Goal: Check status: Check status

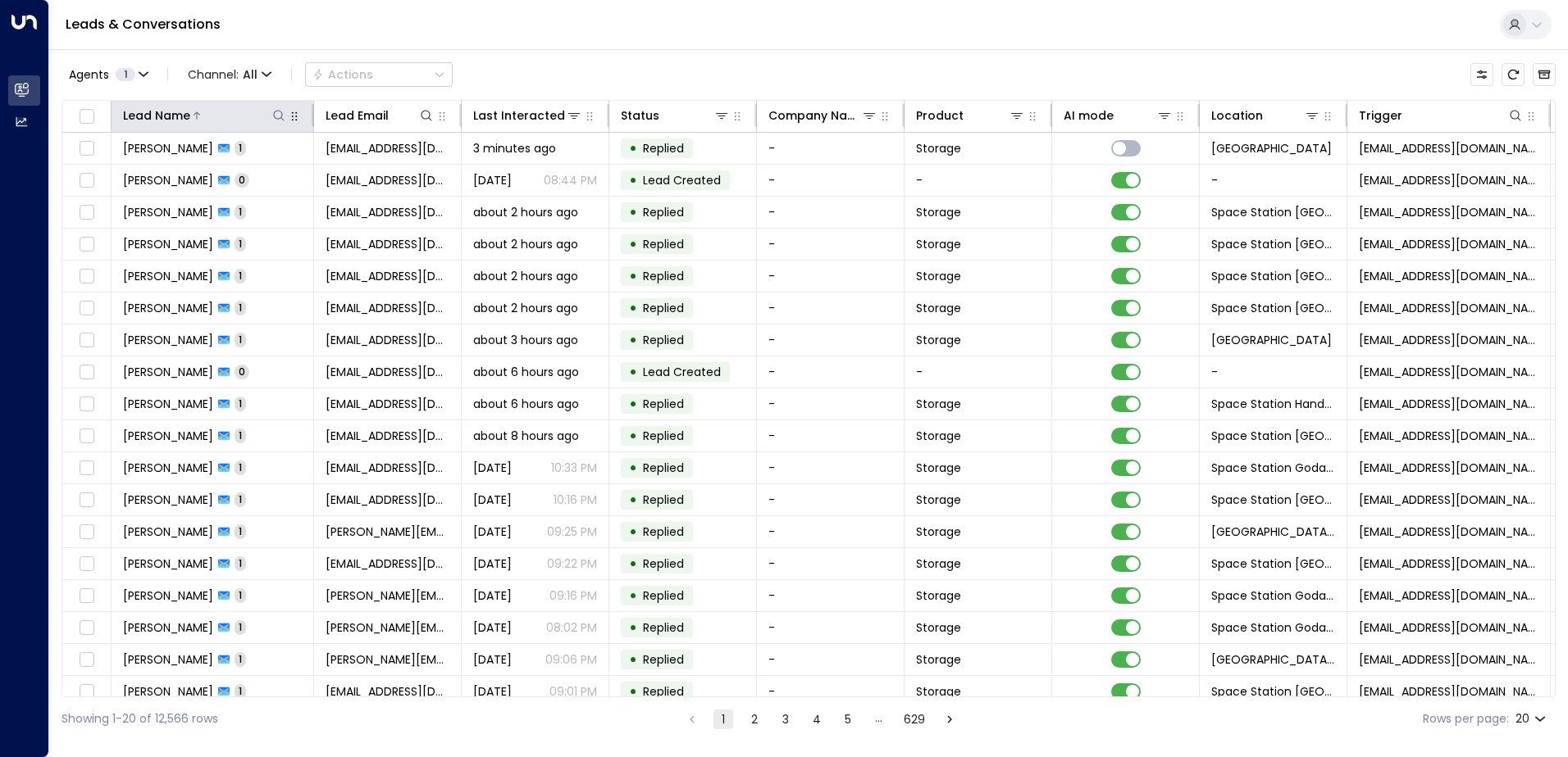
click at [280, 118] on icon at bounding box center [279, 115] width 13 height 13
type input "****"
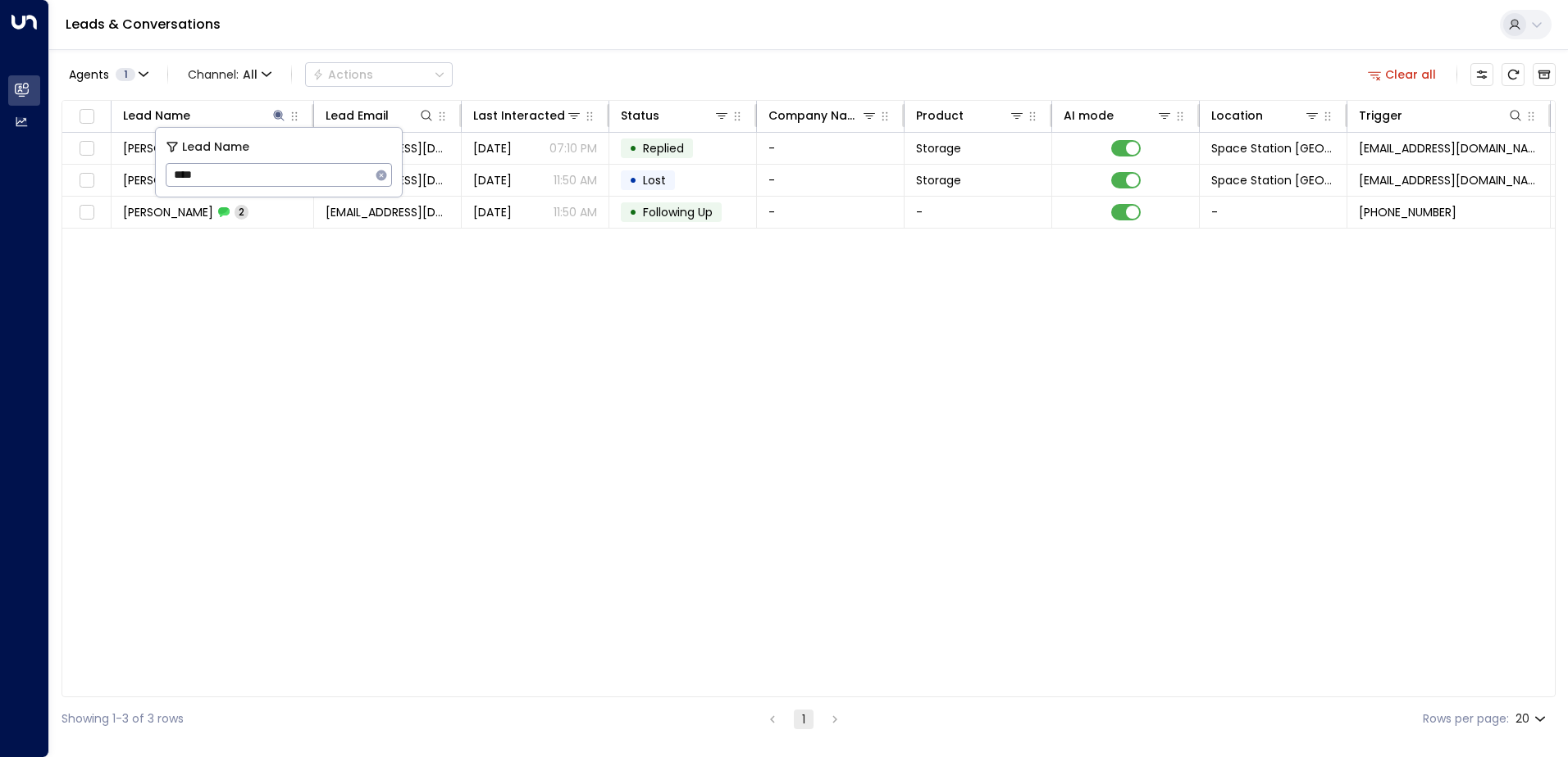
click at [708, 66] on div "Agents 1 Channel: All Actions Clear all" at bounding box center [809, 74] width 1494 height 34
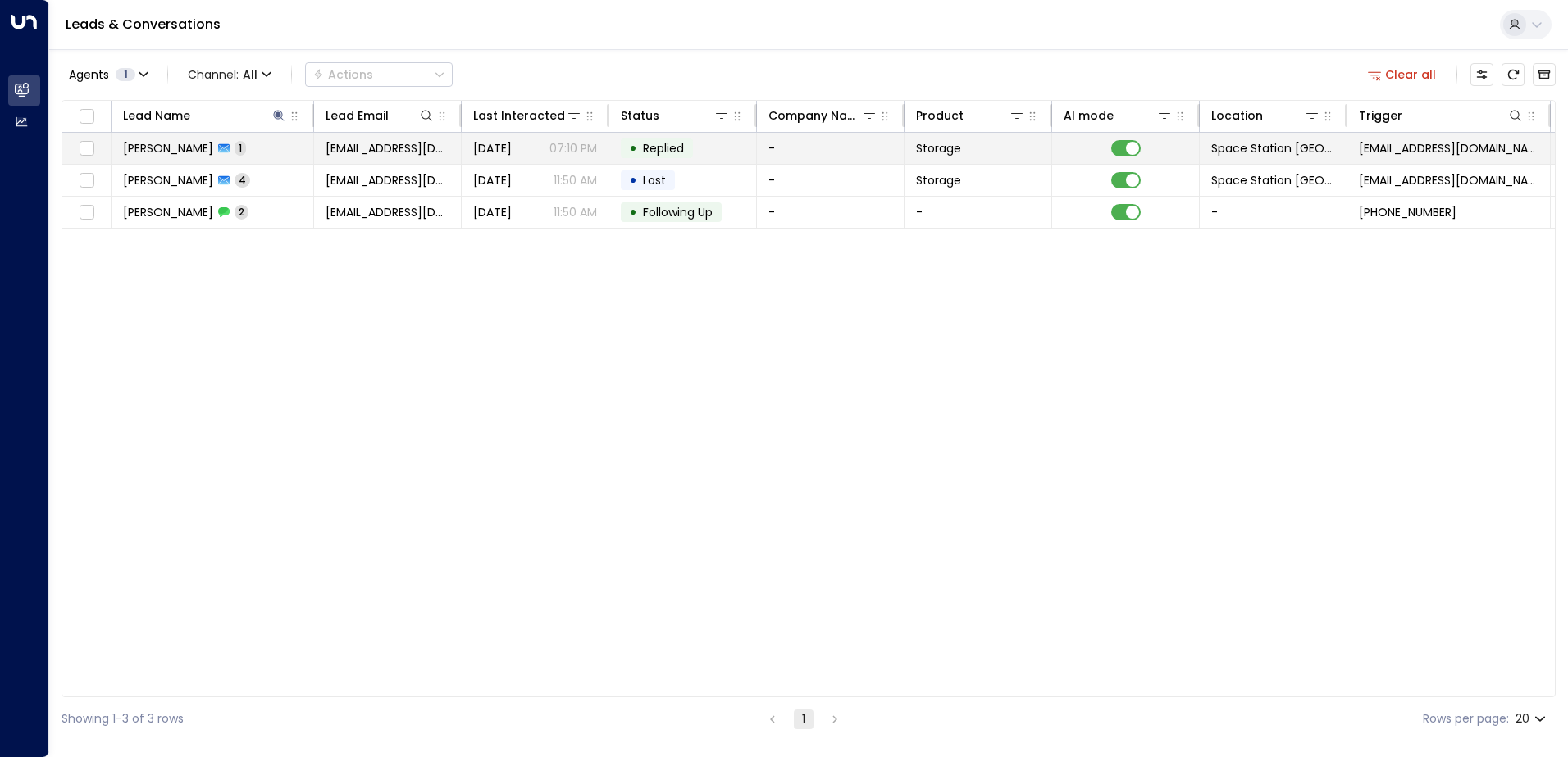
click at [572, 144] on p "07:10 PM" at bounding box center [573, 149] width 48 height 17
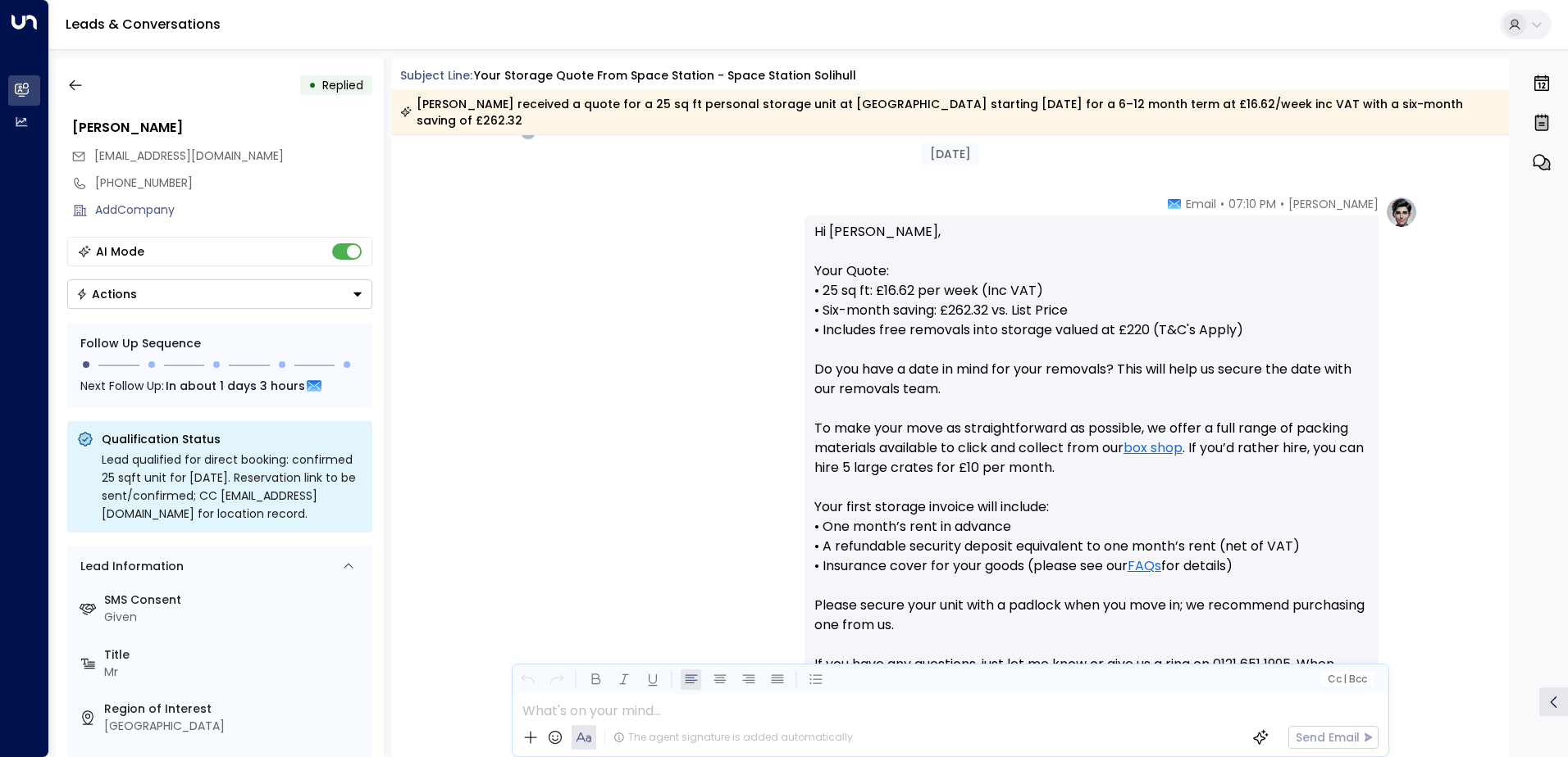
scroll to position [764, 0]
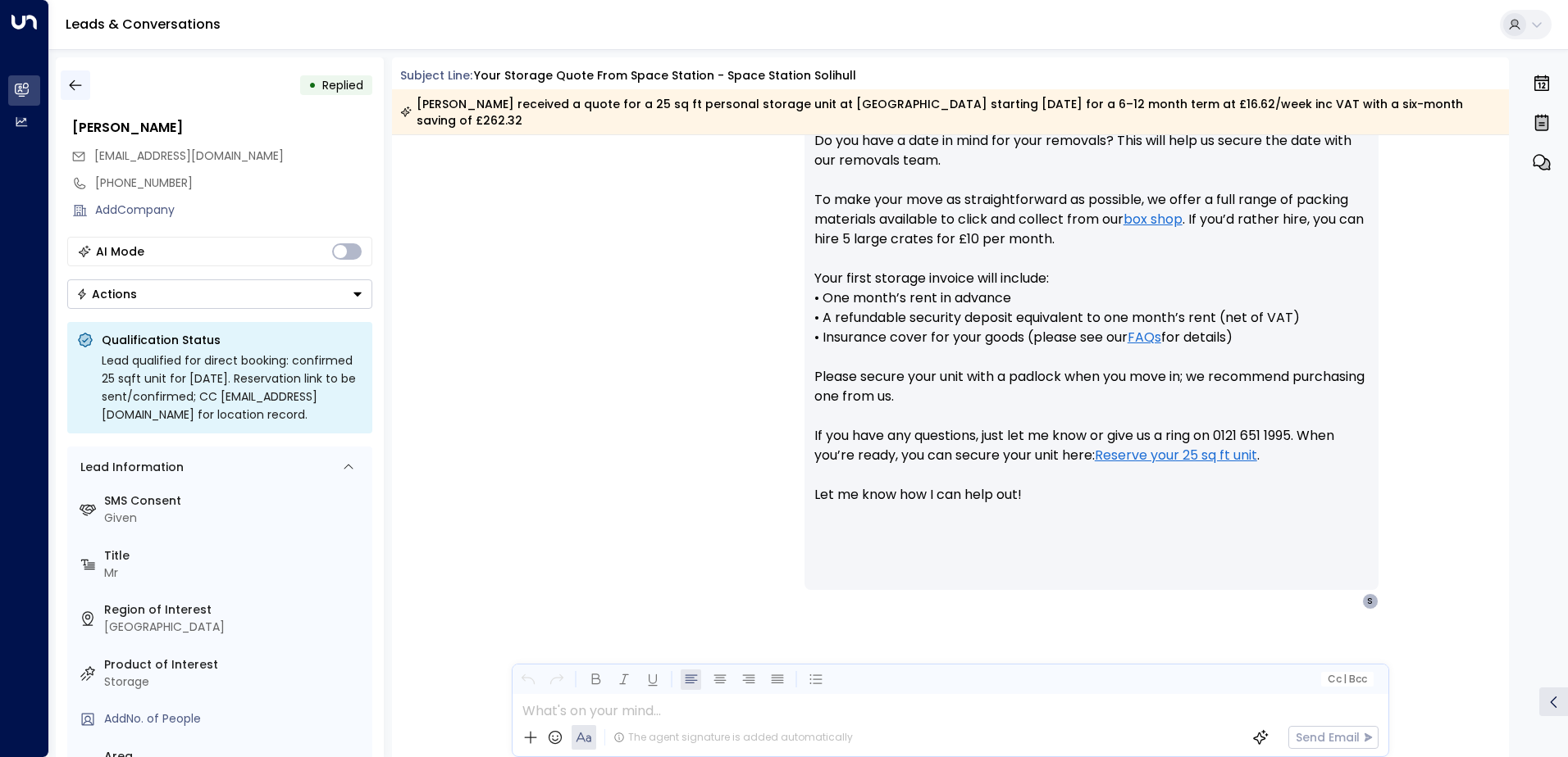
click at [86, 83] on button "button" at bounding box center [75, 86] width 30 height 30
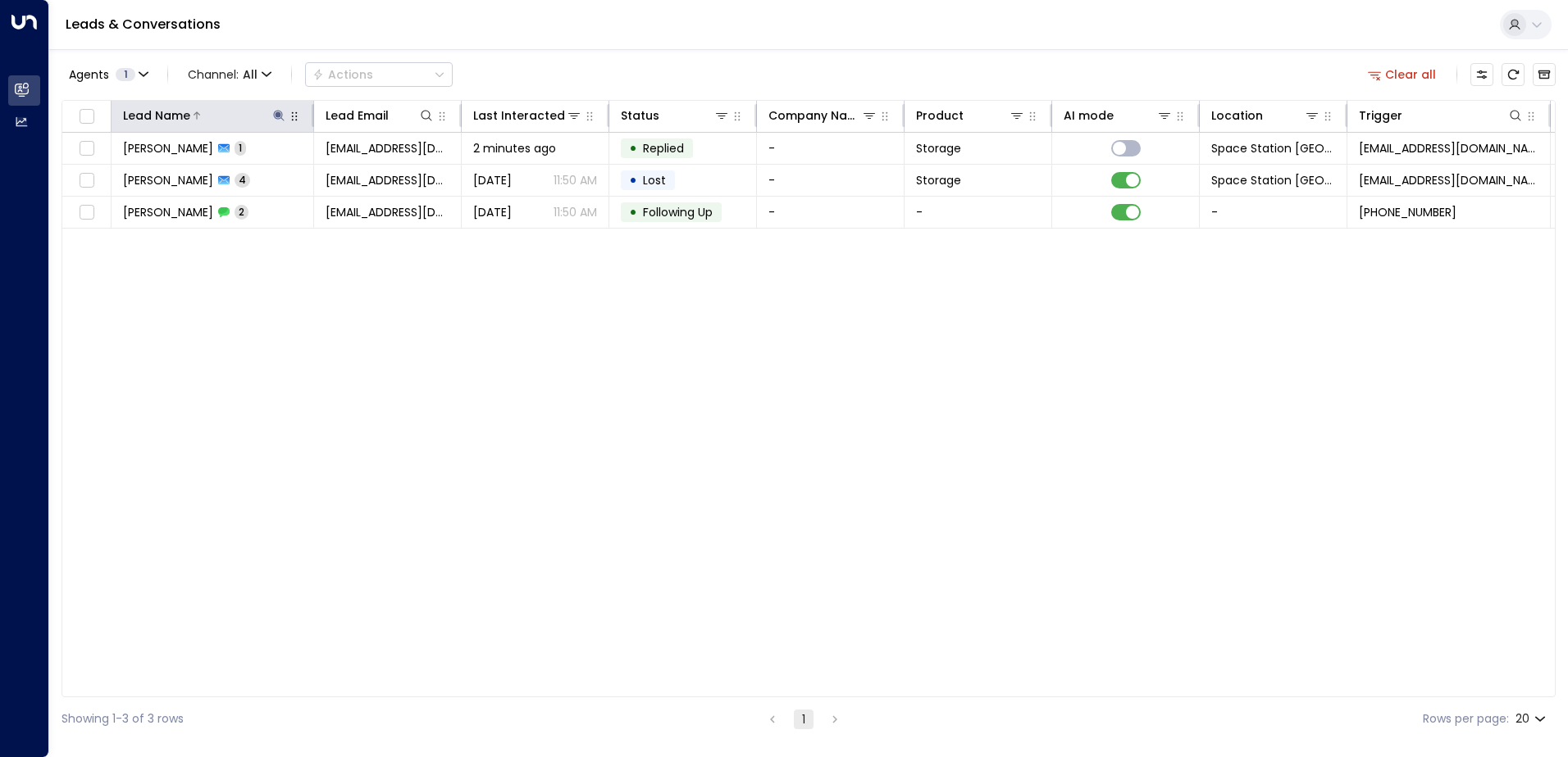
click at [278, 110] on icon at bounding box center [279, 115] width 13 height 13
type input "*"
type input "*******"
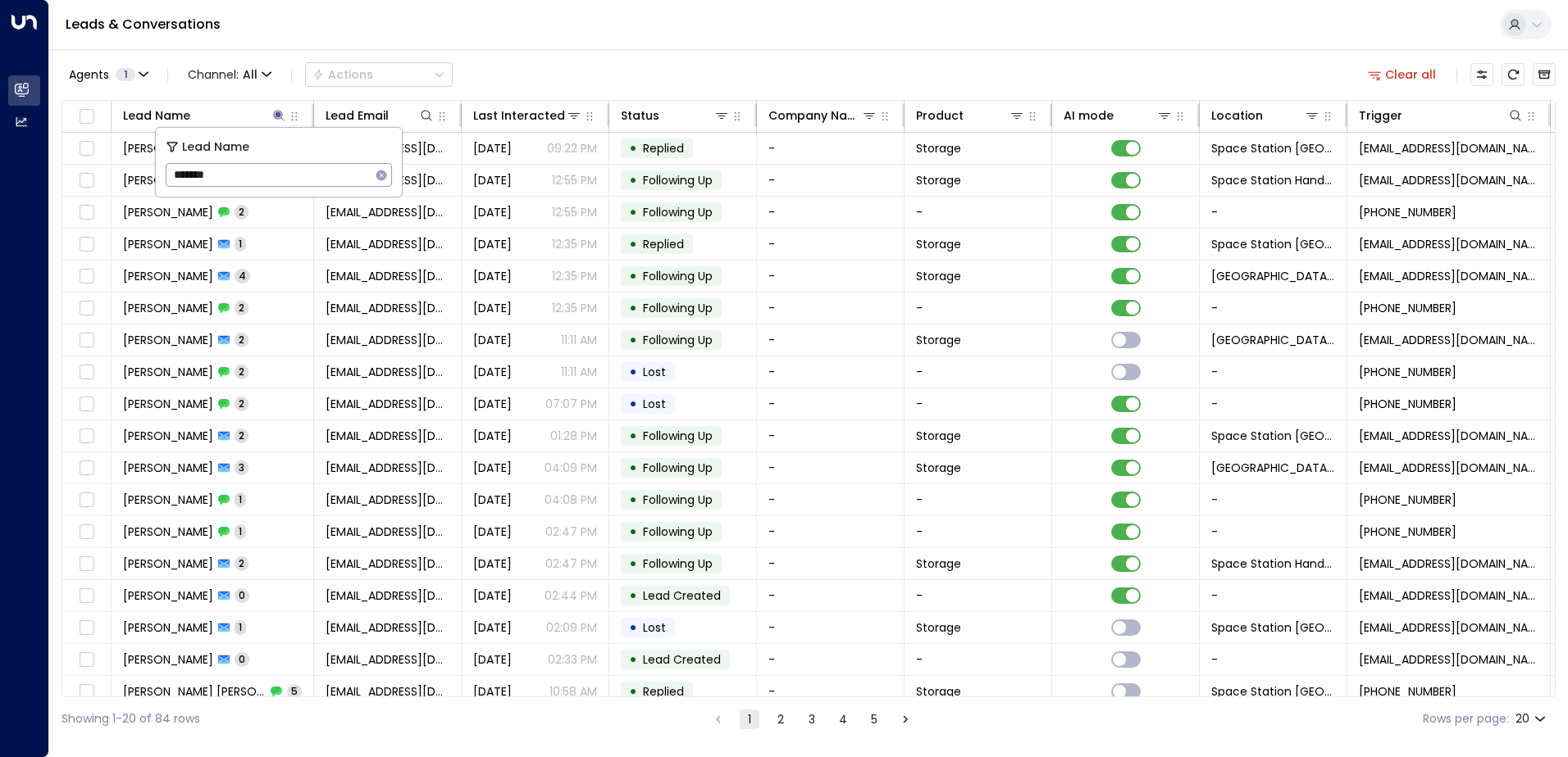
click at [636, 54] on div "Agents 1 Channel: All Actions Clear all Lead Name Lead Email Last Interacted St…" at bounding box center [809, 395] width 1494 height 692
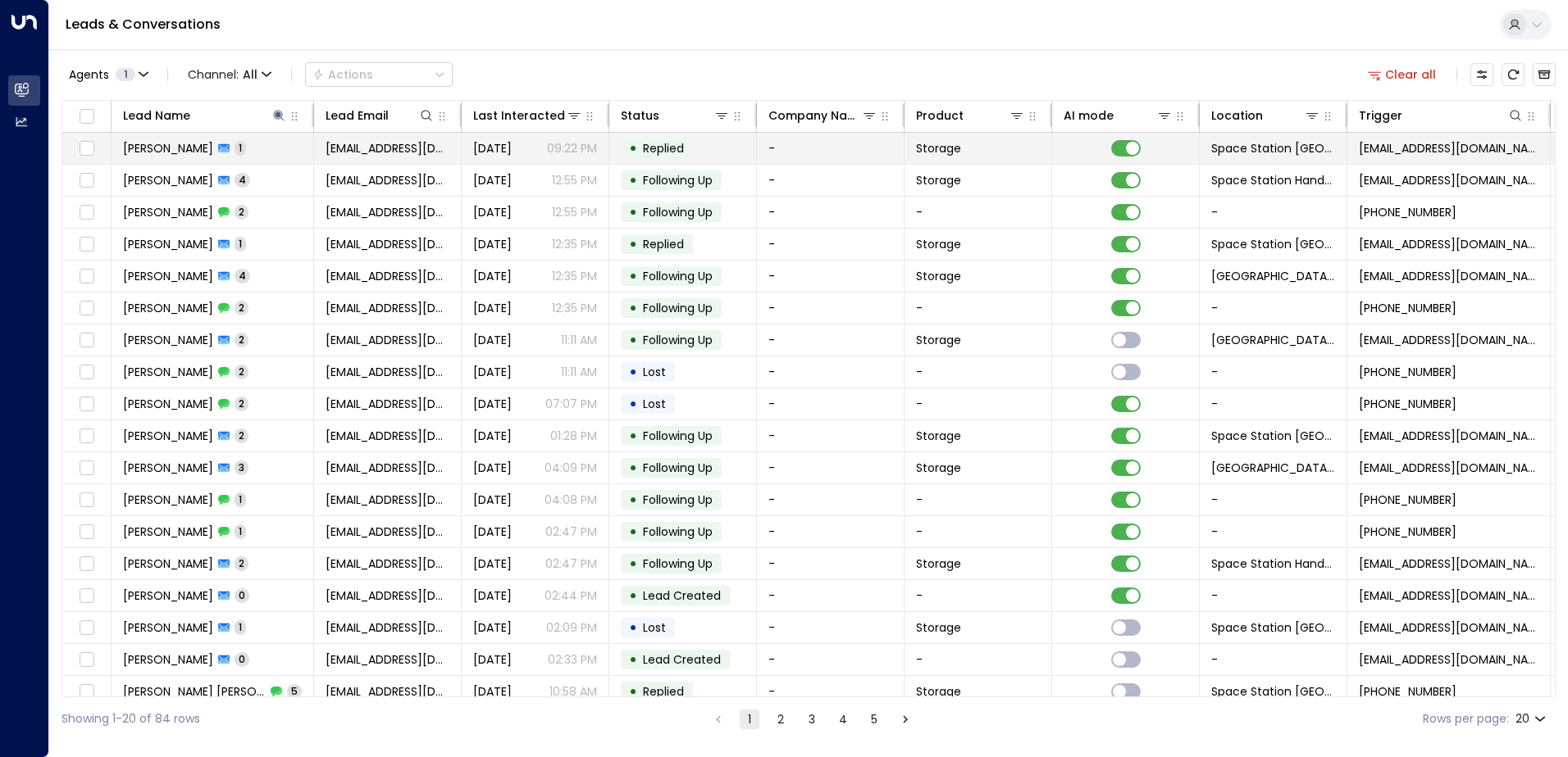
click at [686, 154] on span "Replied" at bounding box center [663, 149] width 52 height 17
